Goal: Complete application form: Complete application form

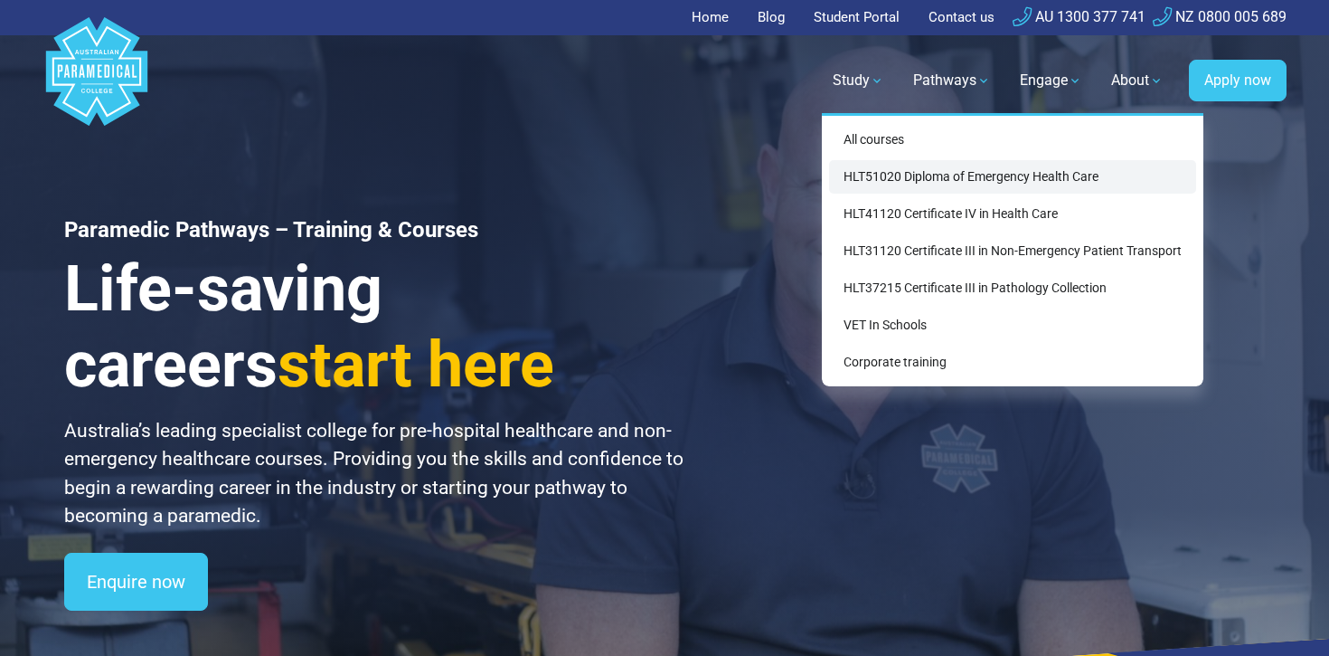
click at [871, 163] on link "HLT51020 Diploma of Emergency Health Care" at bounding box center [1012, 176] width 367 height 33
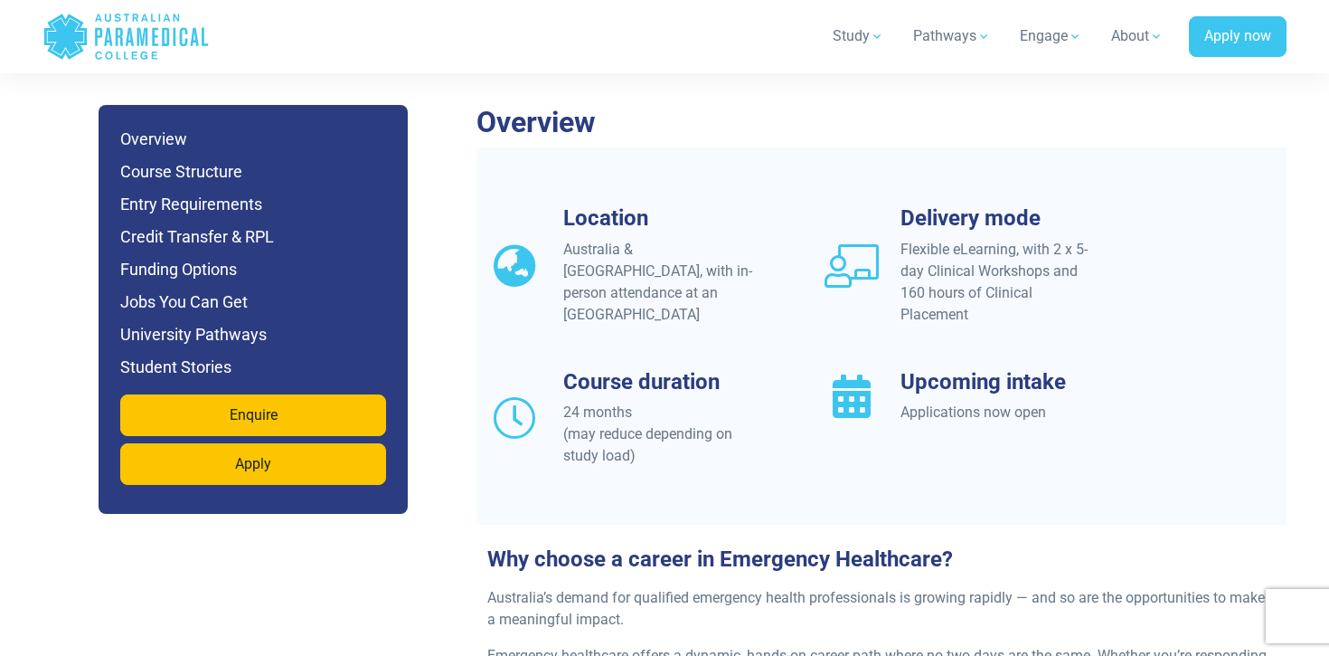
scroll to position [1584, 0]
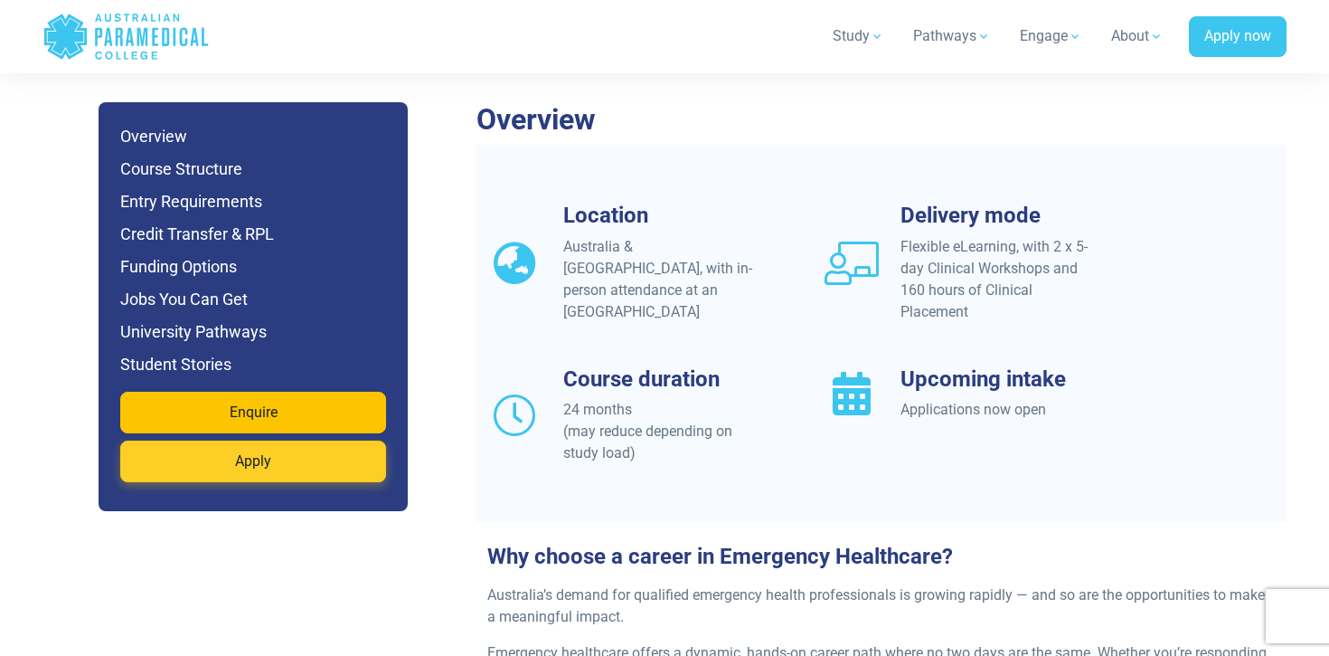
click at [225, 440] on link "Apply" at bounding box center [253, 461] width 266 height 42
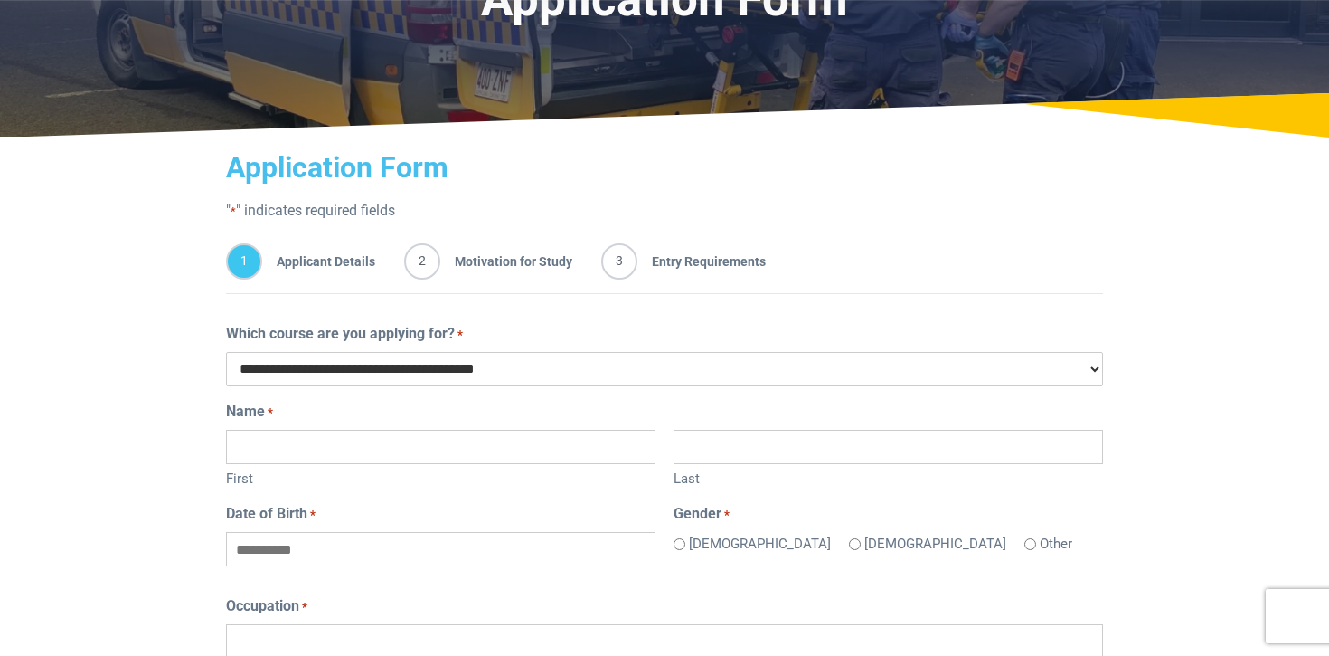
scroll to position [217, 0]
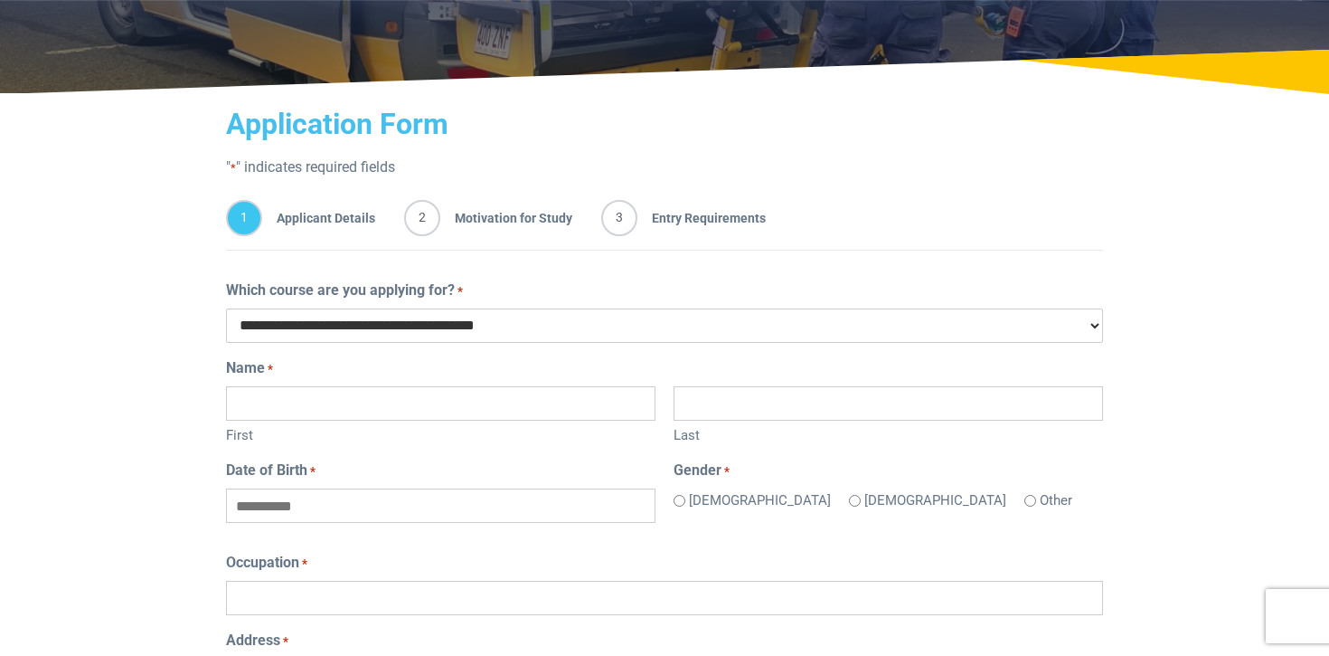
click at [307, 394] on input "First" at bounding box center [441, 403] width 430 height 34
type input "******"
type input "********"
type input "**********"
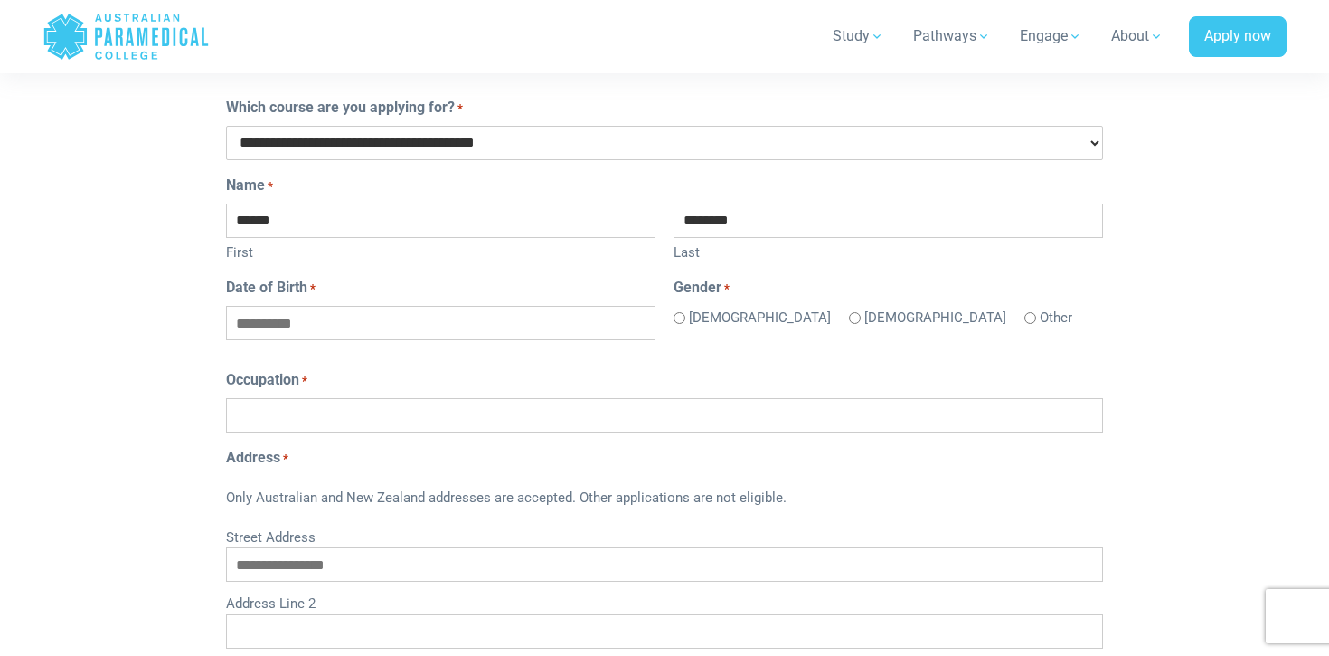
scroll to position [0, 0]
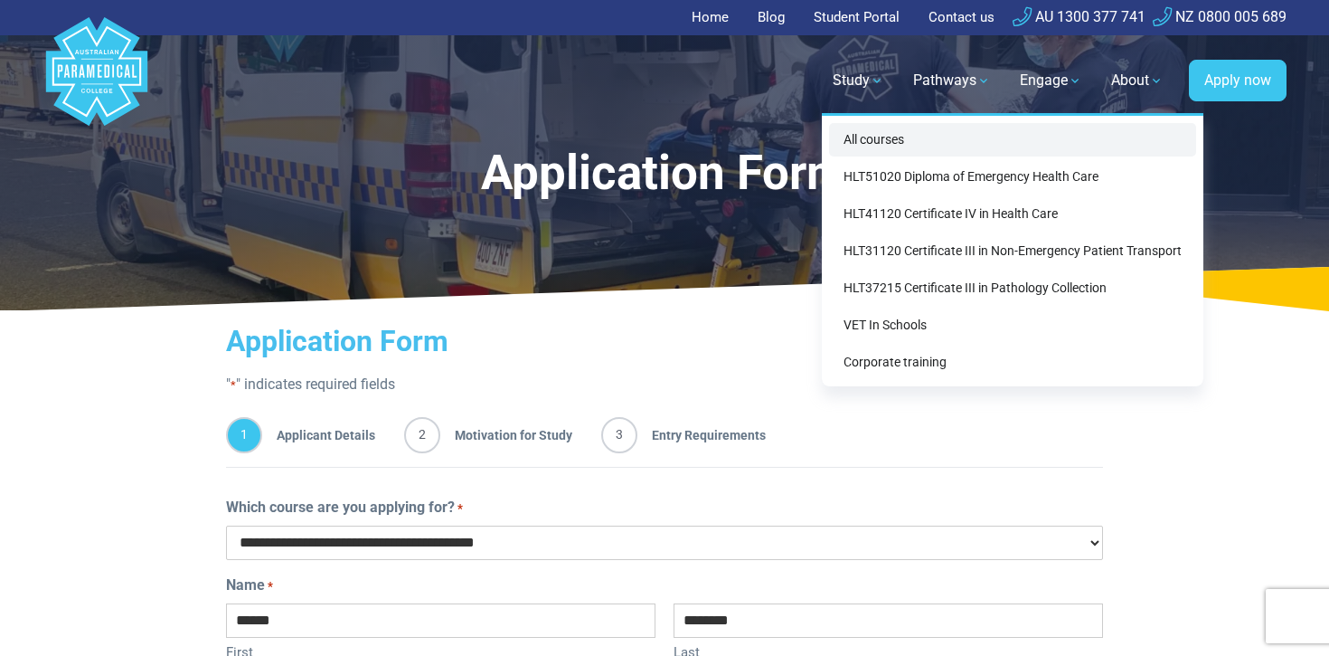
click at [869, 137] on link "All courses" at bounding box center [1012, 139] width 367 height 33
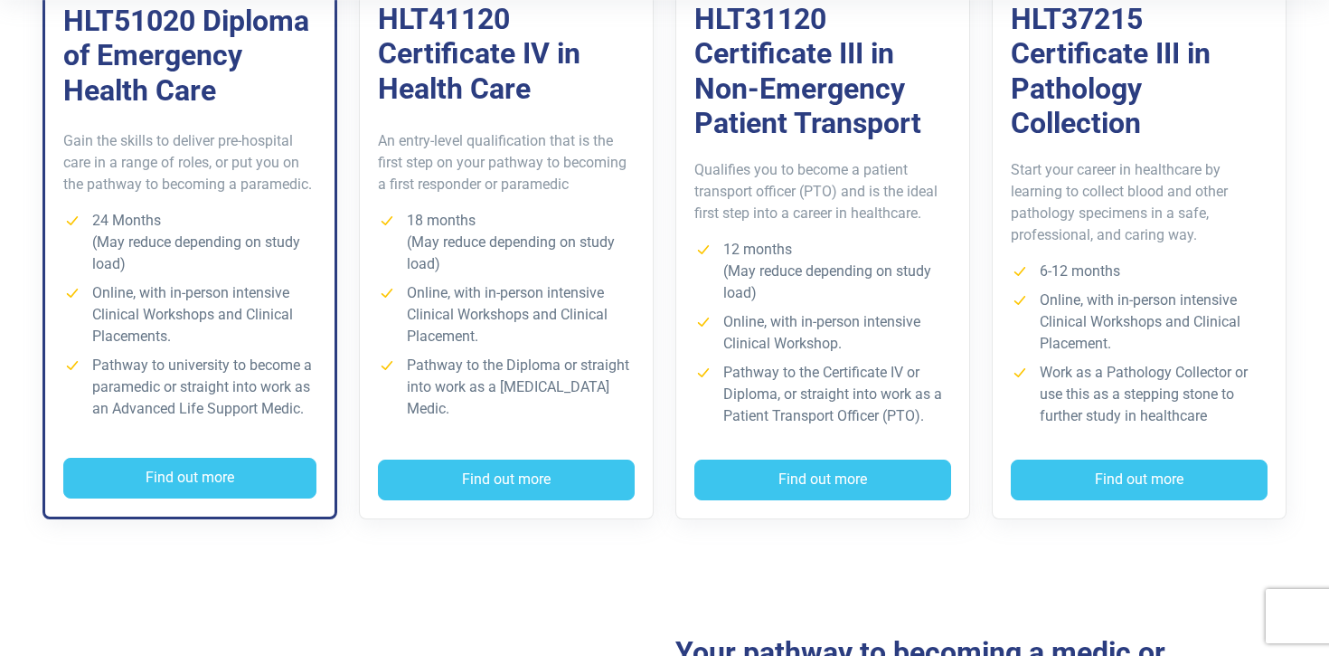
scroll to position [627, 0]
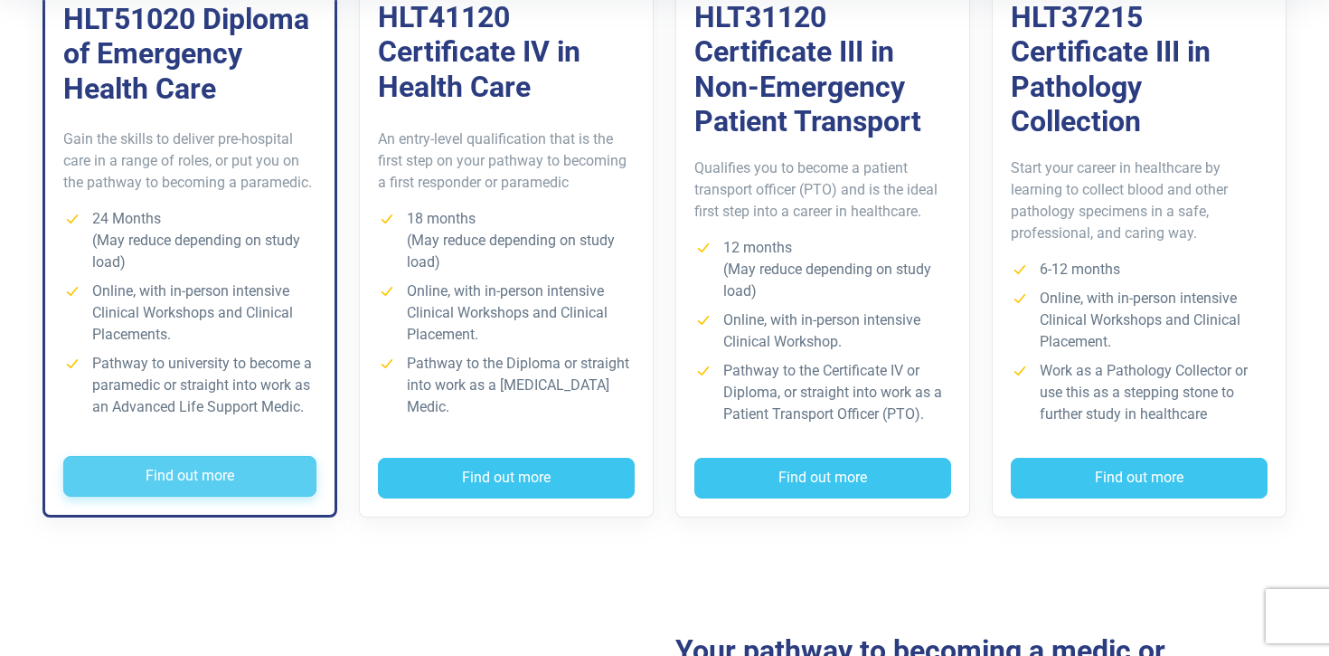
click at [239, 468] on button "Find out more" at bounding box center [189, 477] width 253 height 42
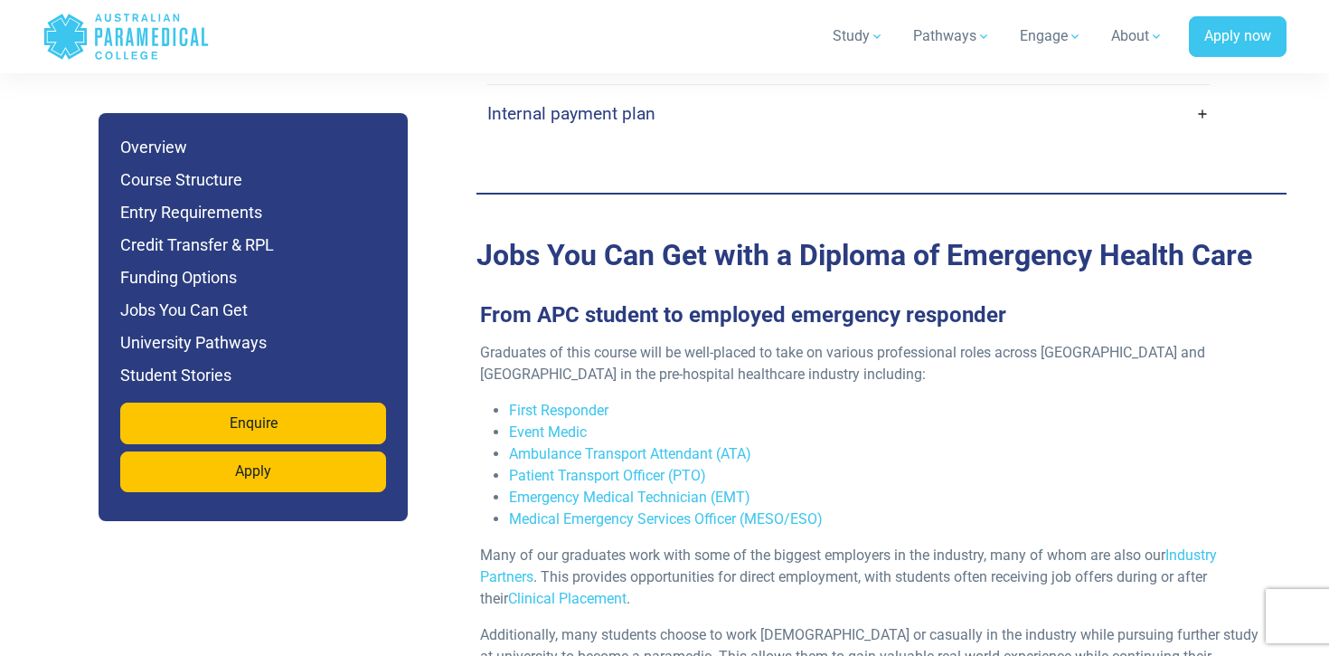
scroll to position [5831, 0]
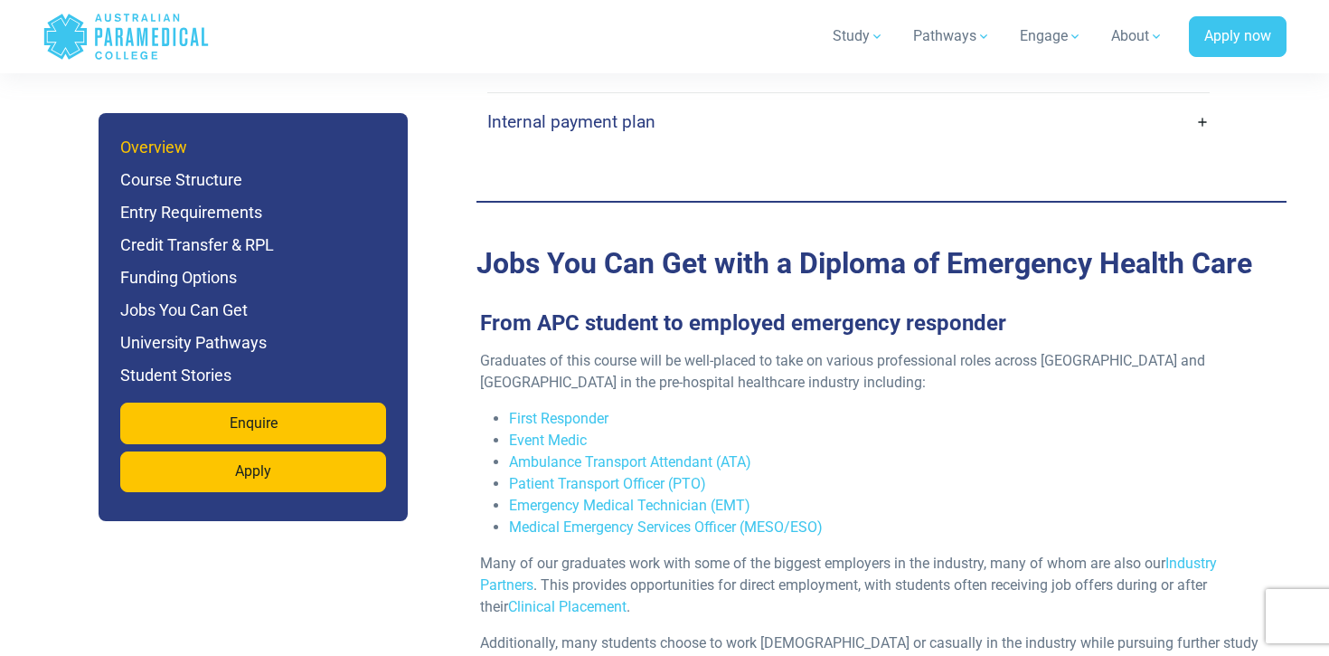
click at [157, 152] on h6 "Overview" at bounding box center [253, 147] width 266 height 25
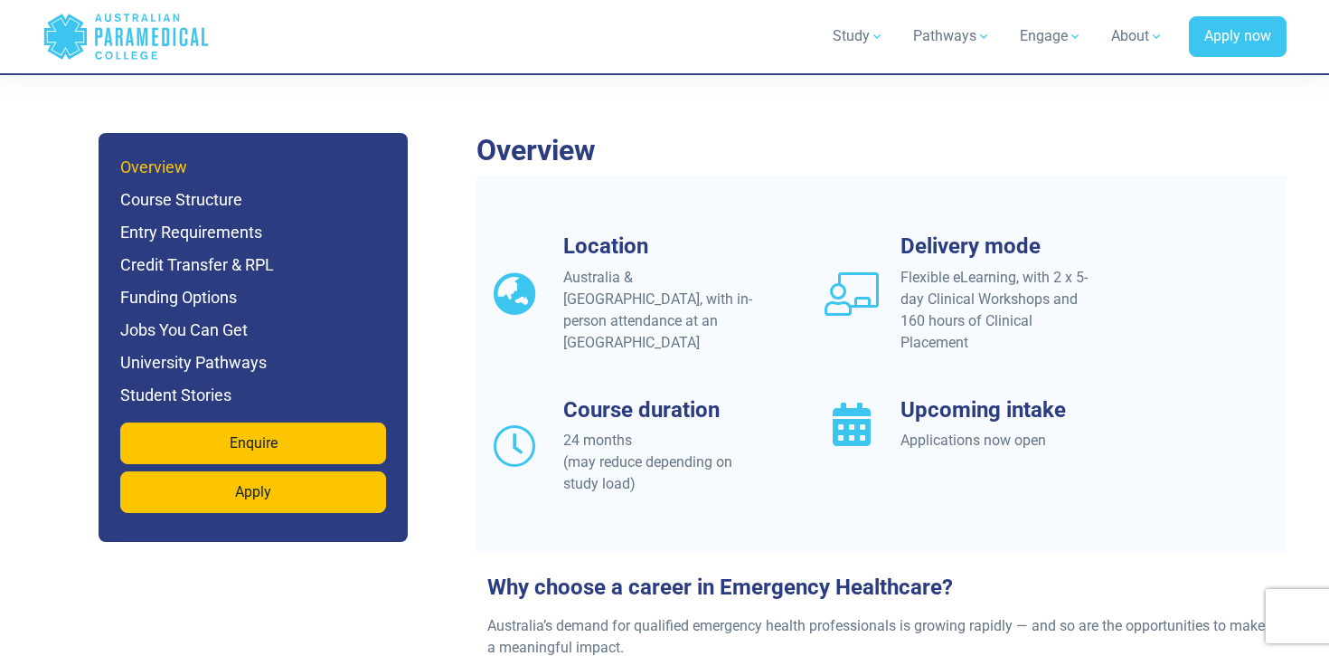
scroll to position [1552, 0]
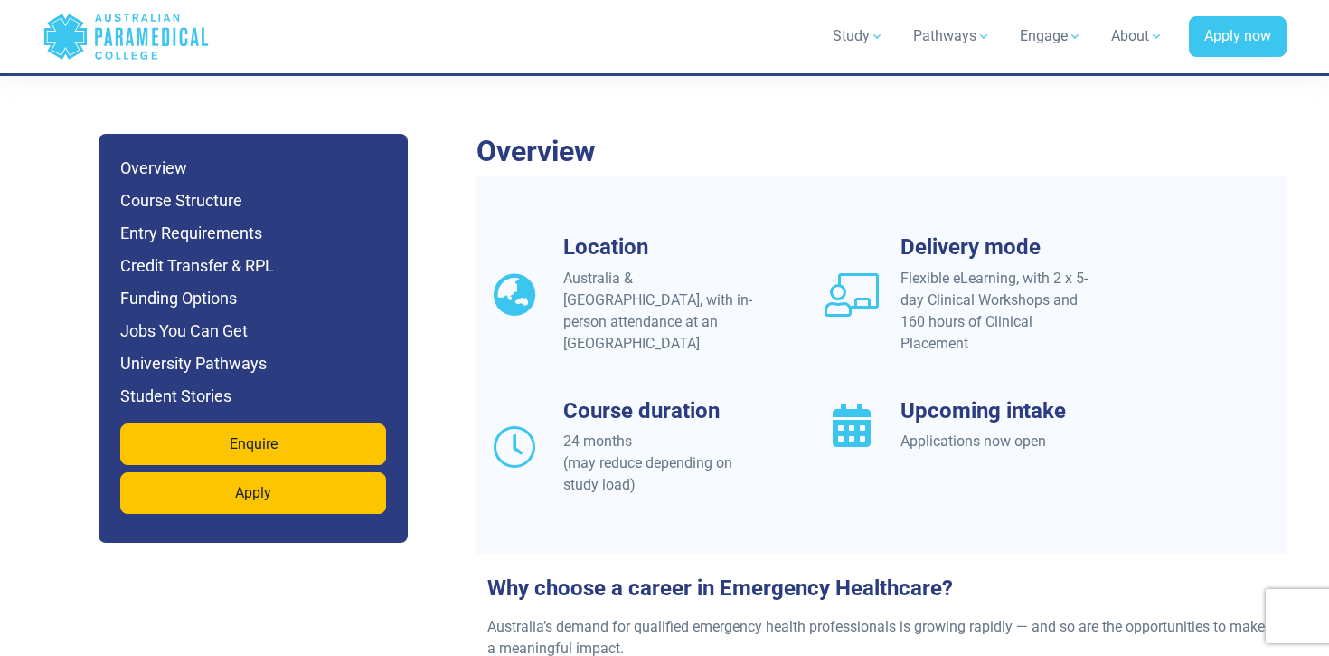
click at [914, 398] on h3 "Upcoming intake" at bounding box center [999, 411] width 196 height 26
click at [862, 403] on icon at bounding box center [852, 424] width 54 height 43
click at [916, 430] on div "Applications now open" at bounding box center [999, 441] width 196 height 22
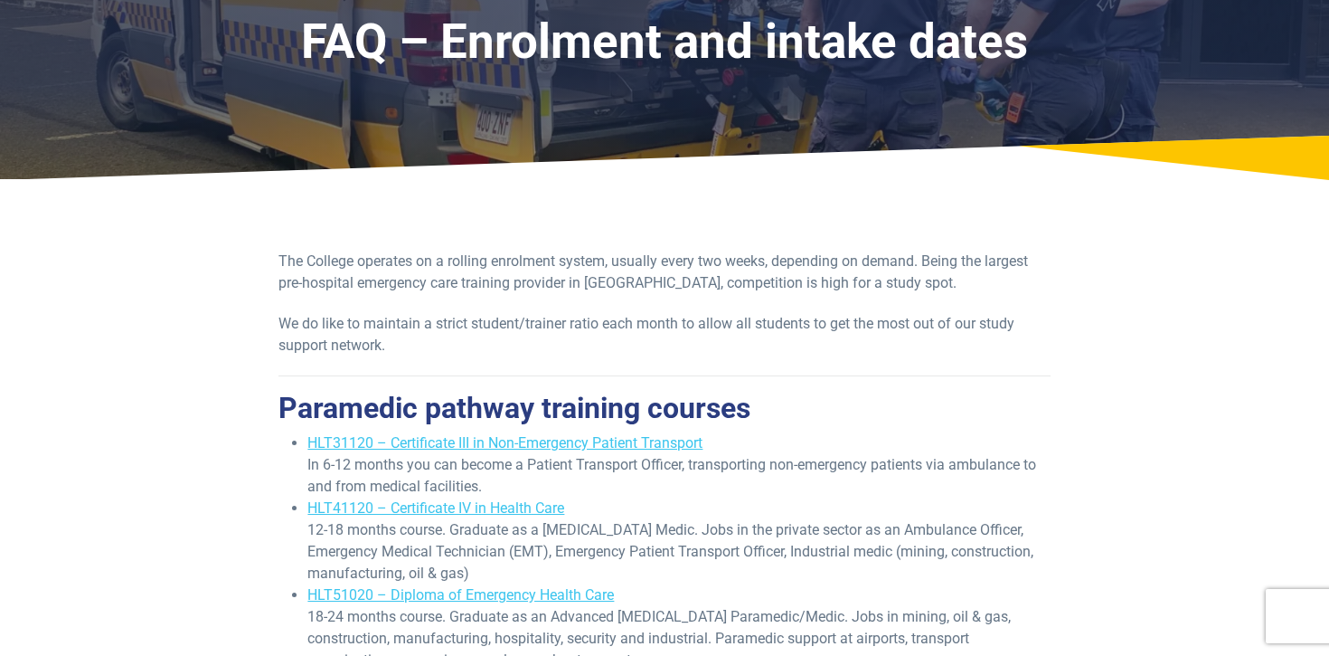
scroll to position [136, 0]
